Goal: Transaction & Acquisition: Purchase product/service

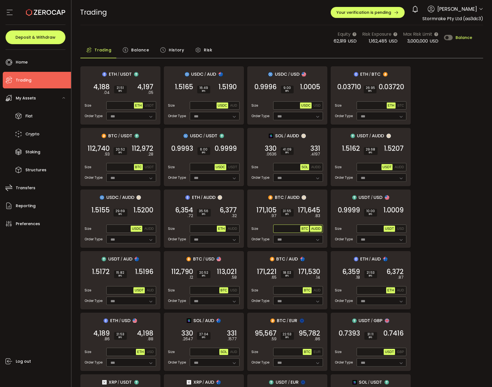
click at [314, 227] on span "AUDD" at bounding box center [315, 229] width 9 height 4
click at [277, 226] on input "text" at bounding box center [287, 229] width 26 height 6
type input "*****"
click at [262, 208] on span "171,104" at bounding box center [266, 211] width 20 height 6
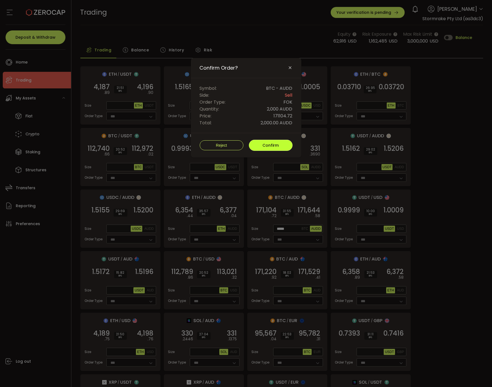
click at [267, 143] on span "Confirm" at bounding box center [271, 146] width 16 height 6
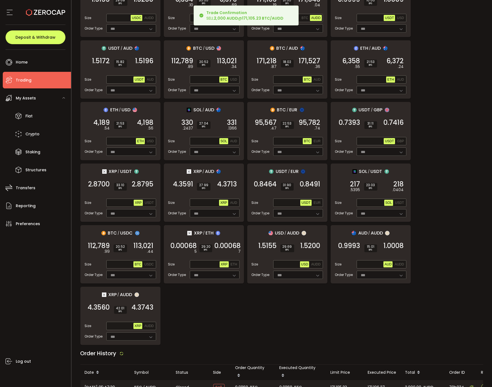
scroll to position [354, 0]
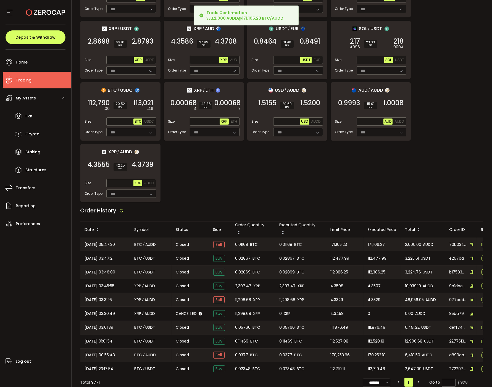
click at [288, 242] on span "0.01168" at bounding box center [286, 245] width 13 height 6
copy span "0.01168"
